Goal: Navigation & Orientation: Find specific page/section

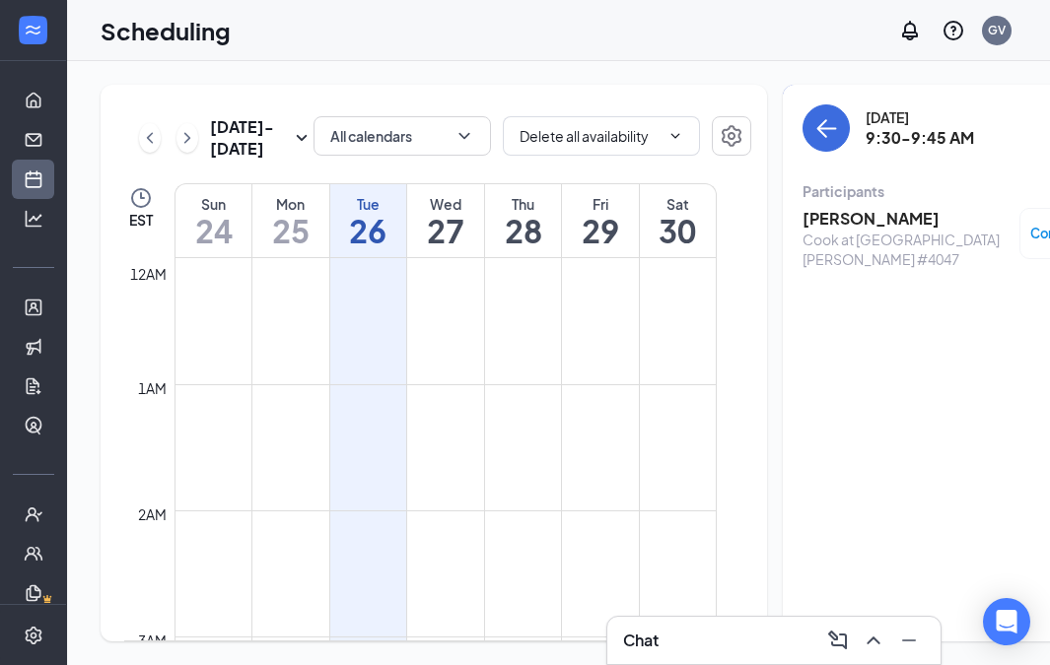
scroll to position [700, 0]
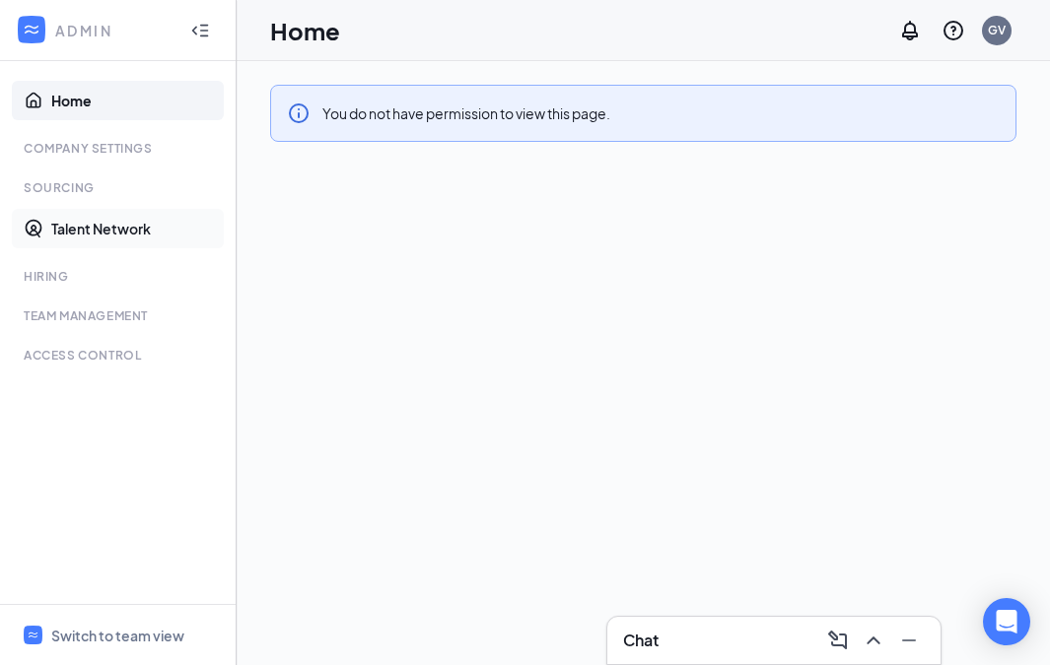
click at [90, 231] on link "Talent Network" at bounding box center [135, 228] width 169 height 39
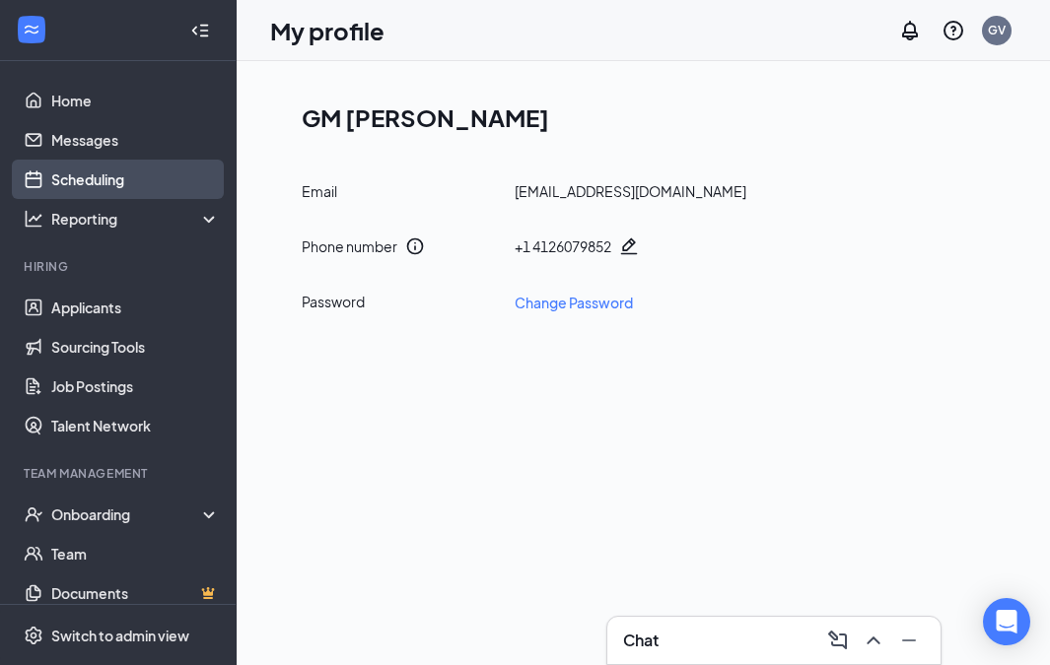
click at [120, 175] on link "Scheduling" at bounding box center [135, 179] width 169 height 39
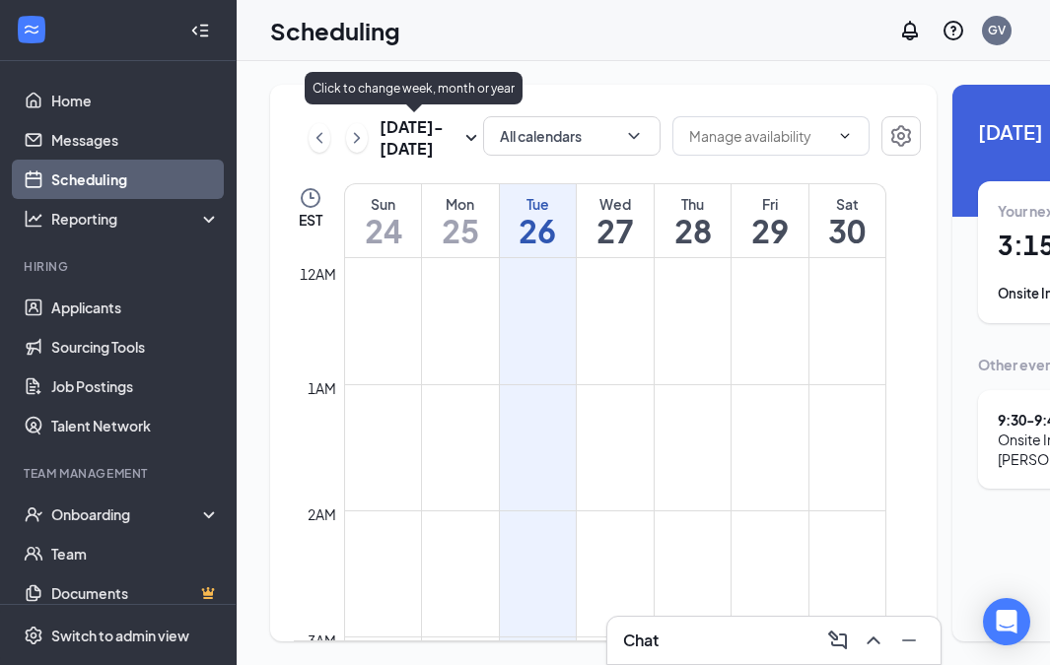
scroll to position [969, 0]
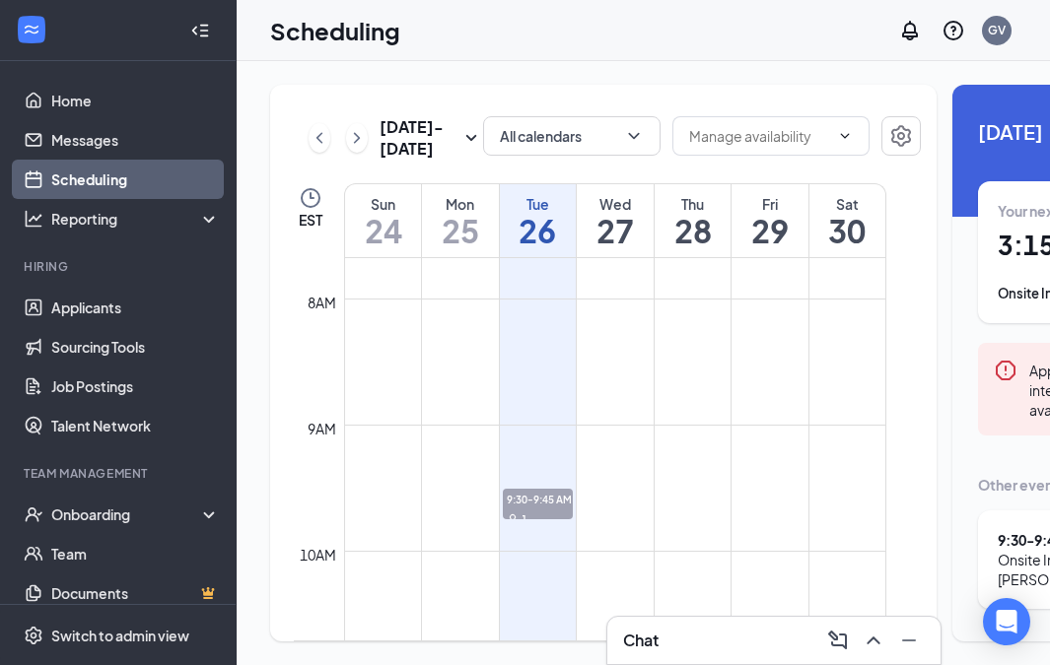
click at [766, 68] on div "[DATE] - [DATE] All calendars EST Sun 24 Mon 25 Tue 26 Wed 27 Thu 28 Fri 29 Sat…" at bounding box center [793, 363] width 1112 height 604
click at [507, 33] on div "Scheduling GV" at bounding box center [643, 30] width 813 height 61
